Goal: Information Seeking & Learning: Learn about a topic

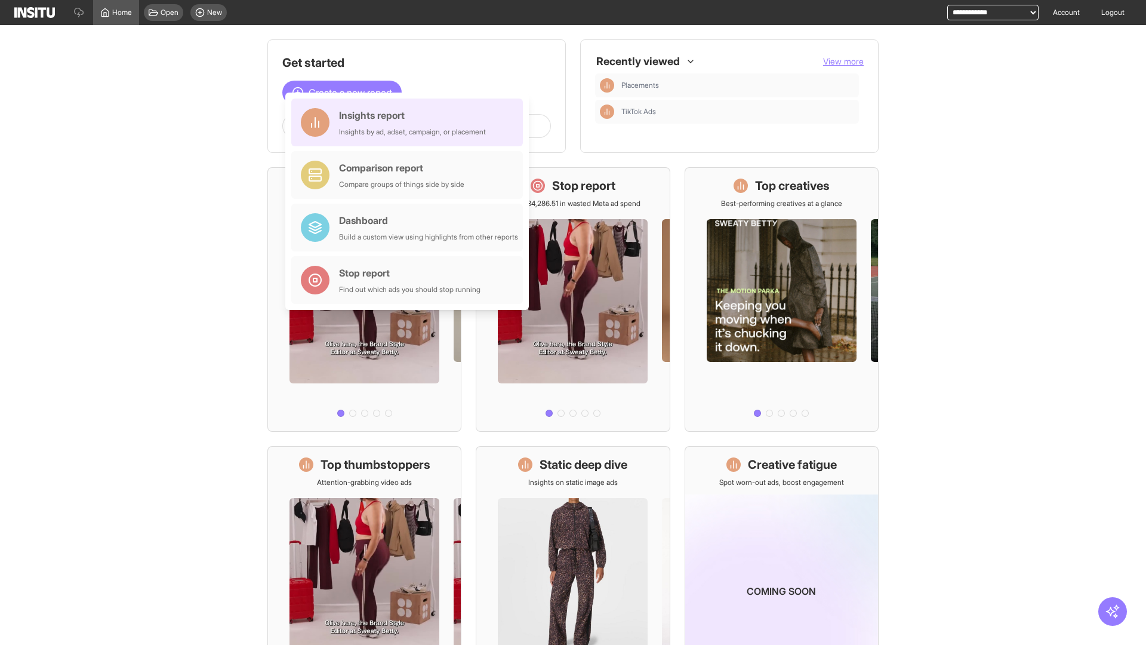
click at [410, 122] on div "Insights report Insights by ad, adset, campaign, or placement" at bounding box center [412, 122] width 147 height 29
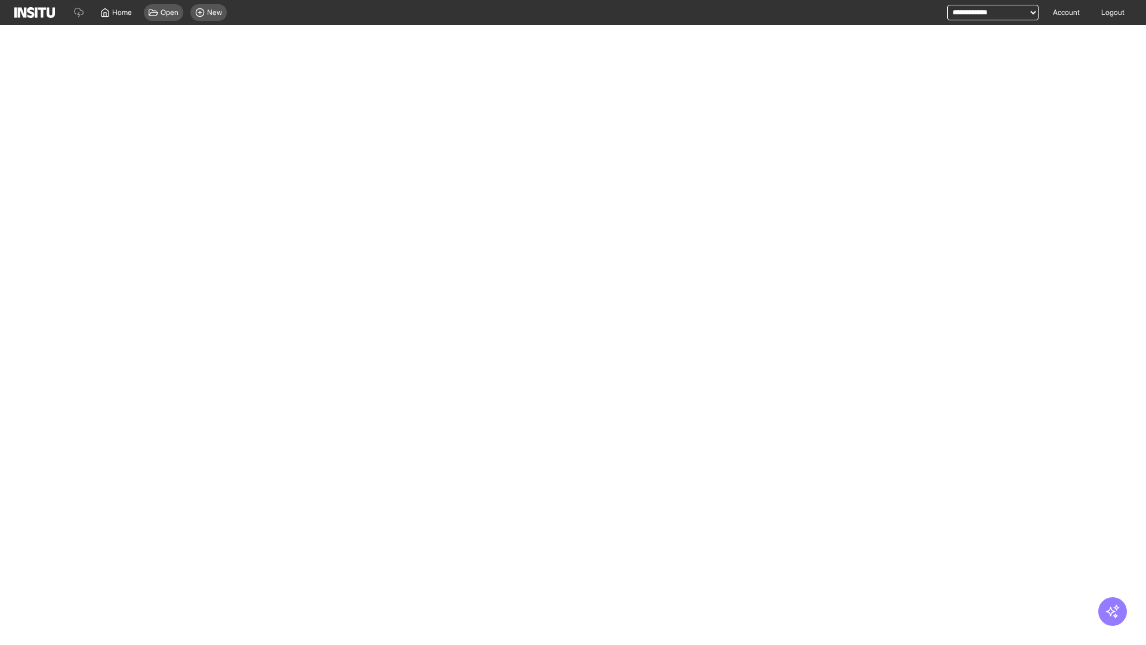
select select "**"
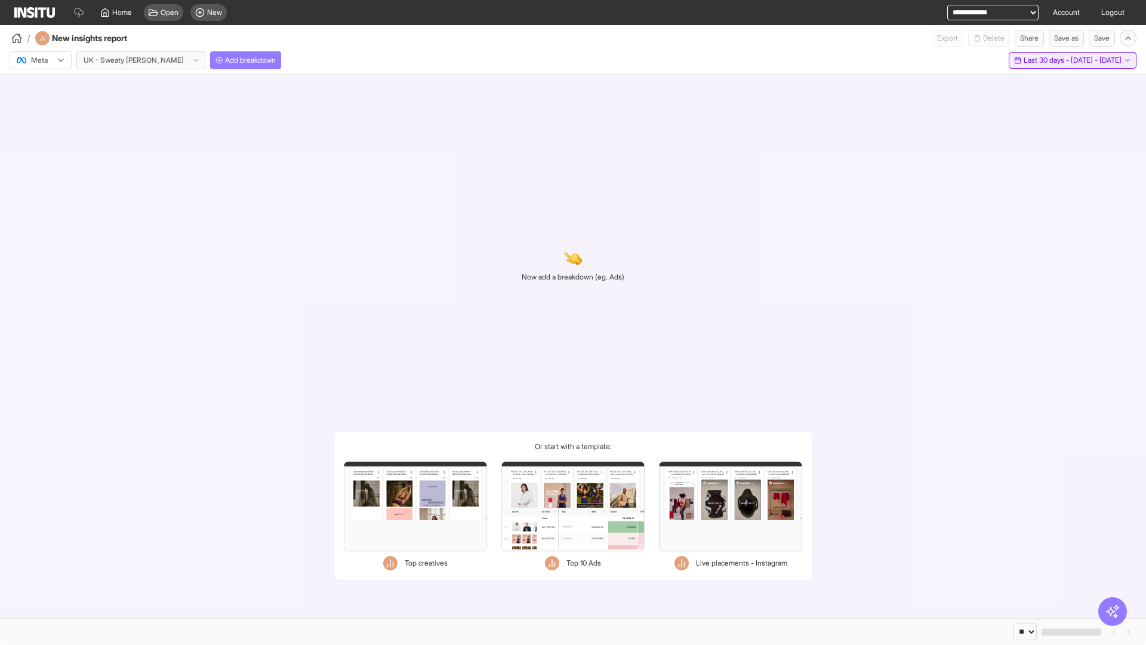
click at [1055, 60] on span "Last 30 days - [DATE] - [DATE]" at bounding box center [1072, 61] width 98 height 10
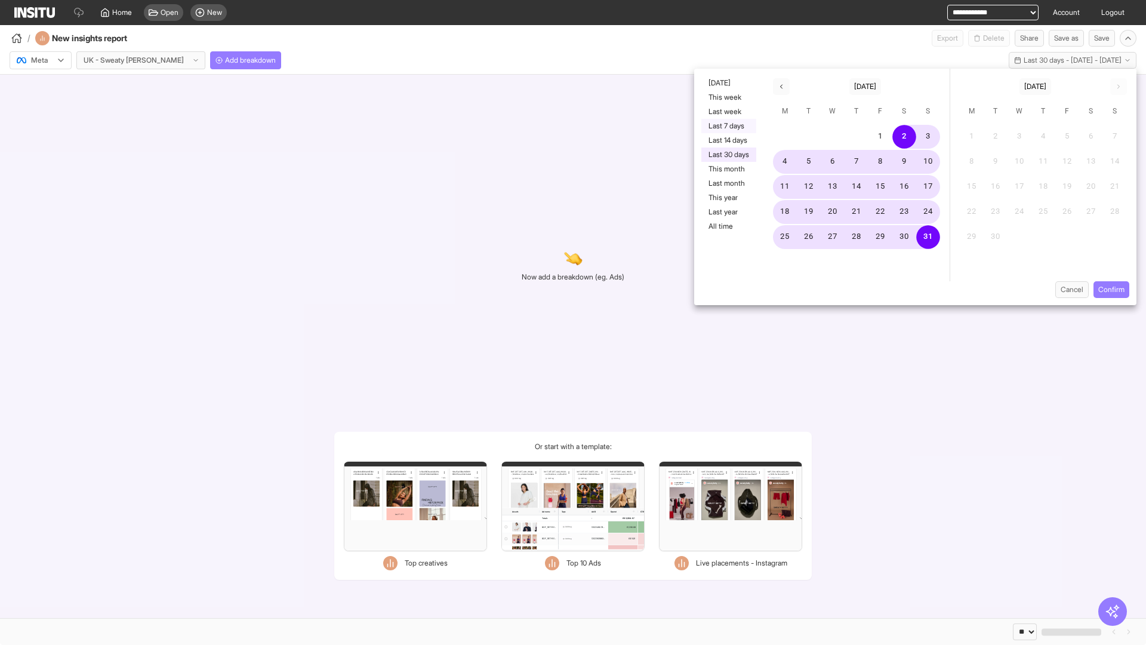
click at [727, 126] on button "Last 7 days" at bounding box center [728, 126] width 55 height 14
